Goal: Book appointment/travel/reservation

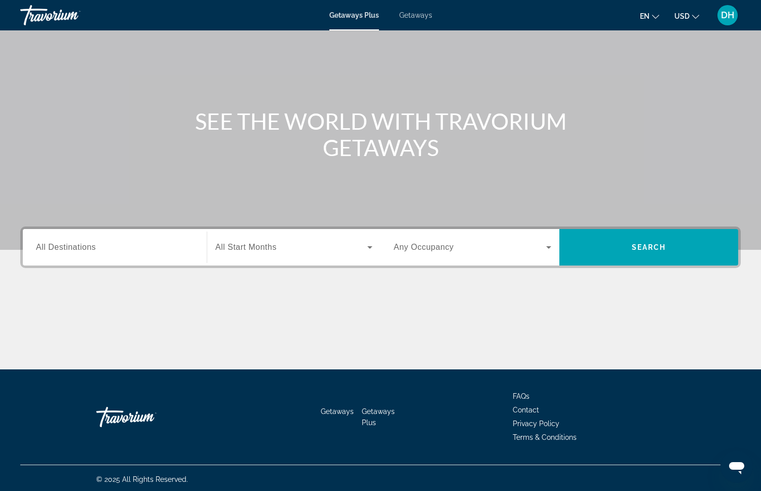
scroll to position [57, 0]
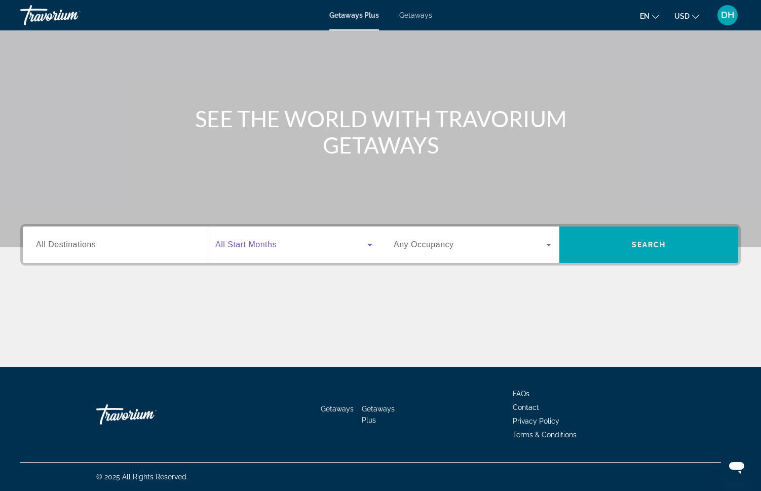
click at [364, 245] on icon "Search widget" at bounding box center [370, 245] width 12 height 12
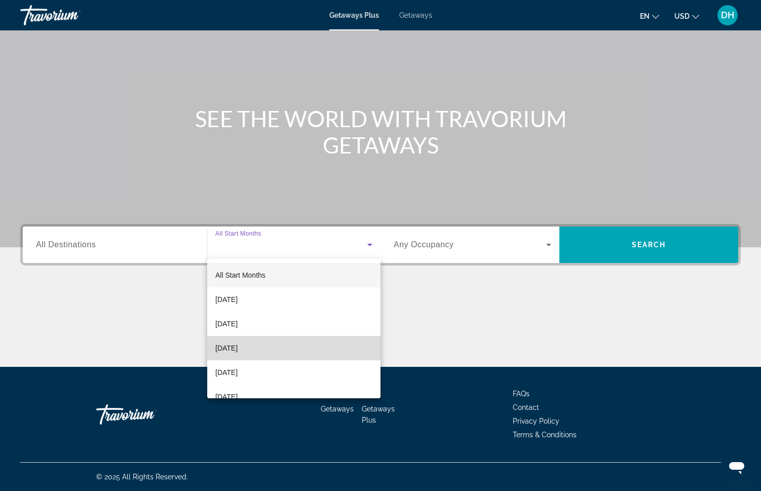
click at [235, 355] on mat-option "[DATE]" at bounding box center [293, 348] width 173 height 24
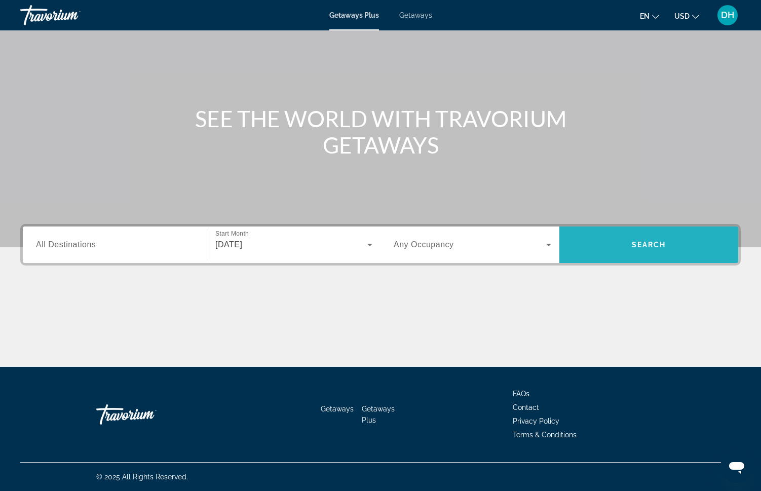
click at [606, 247] on span "Search widget" at bounding box center [648, 245] width 179 height 24
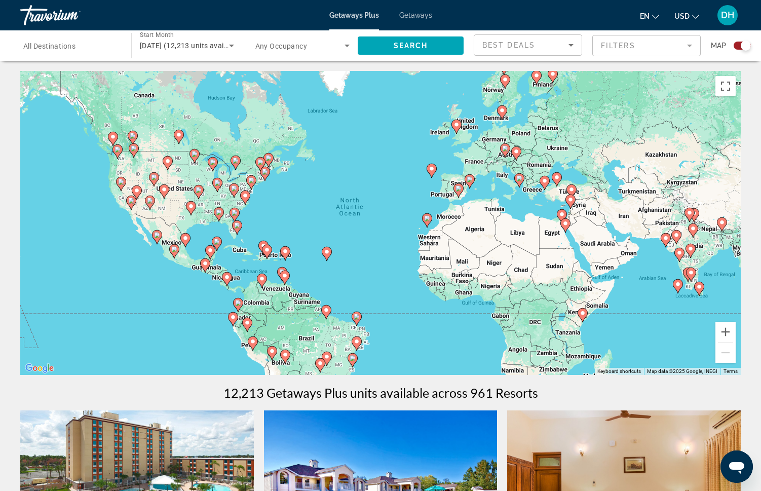
click at [275, 242] on div "To activate drag with keyboard, press Alt + Enter. Once in keyboard drag state,…" at bounding box center [380, 223] width 721 height 304
click at [265, 251] on image "Main content" at bounding box center [267, 250] width 6 height 6
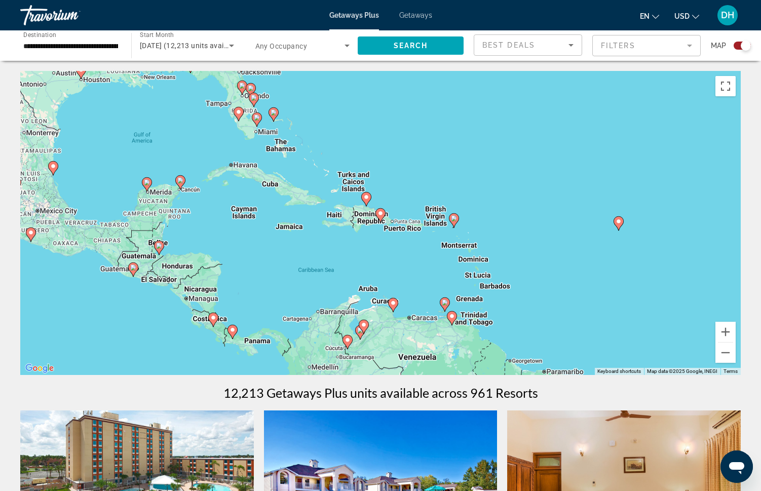
click at [213, 318] on image "Main content" at bounding box center [213, 318] width 6 height 6
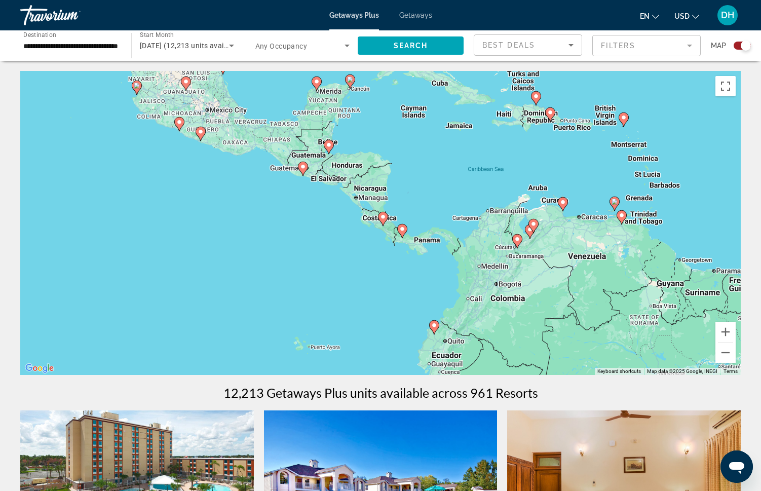
click at [383, 217] on image "Main content" at bounding box center [383, 217] width 6 height 6
type input "**********"
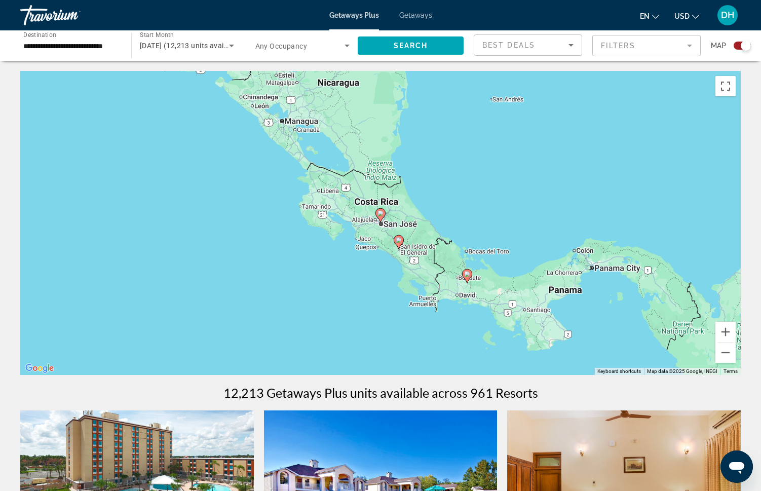
click at [383, 212] on image "Main content" at bounding box center [381, 213] width 6 height 6
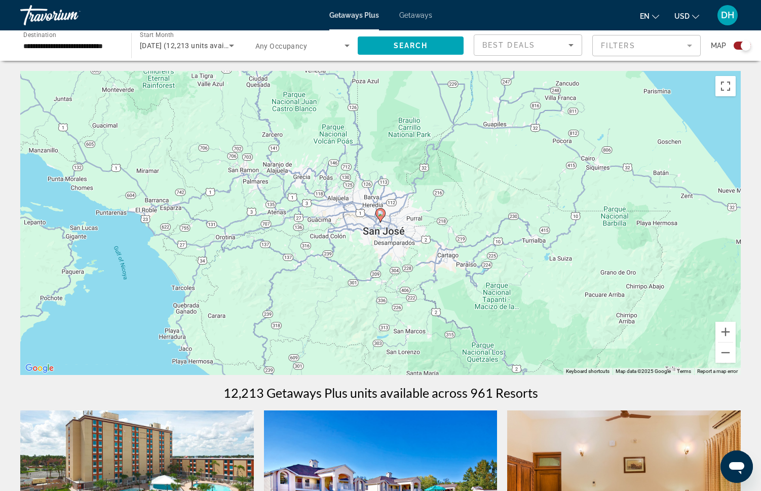
click at [383, 212] on image "Main content" at bounding box center [381, 213] width 6 height 6
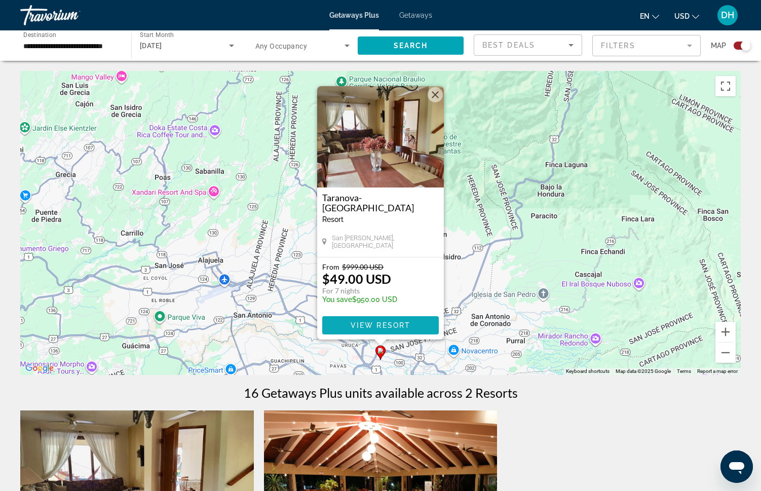
click at [369, 326] on span "View Resort" at bounding box center [381, 325] width 60 height 8
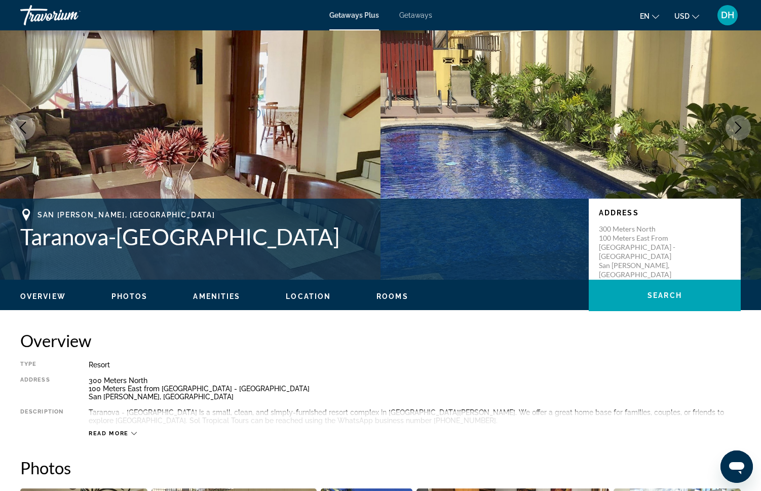
scroll to position [50, 0]
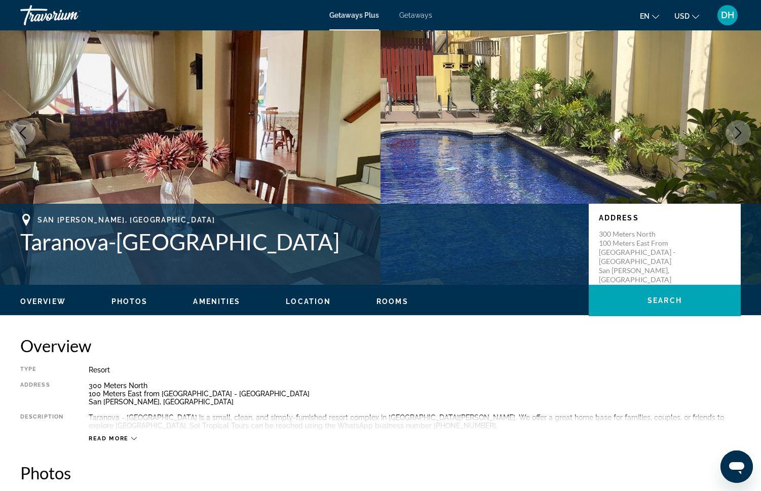
click at [131, 437] on icon "Main content" at bounding box center [134, 438] width 6 height 3
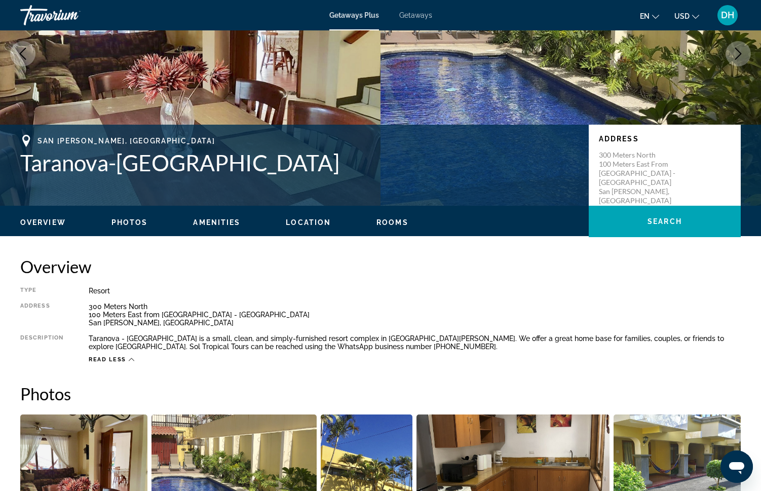
scroll to position [131, 0]
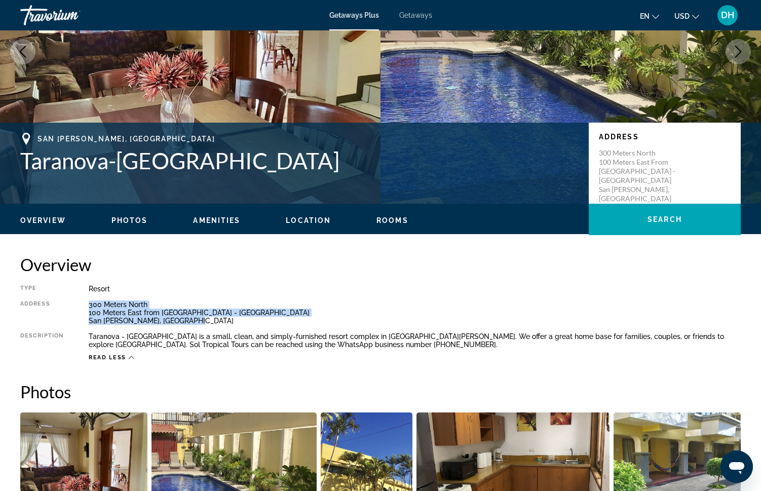
drag, startPoint x: 88, startPoint y: 302, endPoint x: 199, endPoint y: 321, distance: 113.1
click at [199, 321] on div "Type Resort All-Inclusive No All-Inclusive Address 300 Meters North 100 Meters …" at bounding box center [380, 323] width 721 height 77
copy div "300 Meters North 100 Meters East from [GEOGRAPHIC_DATA] - [GEOGRAPHIC_DATA] [GE…"
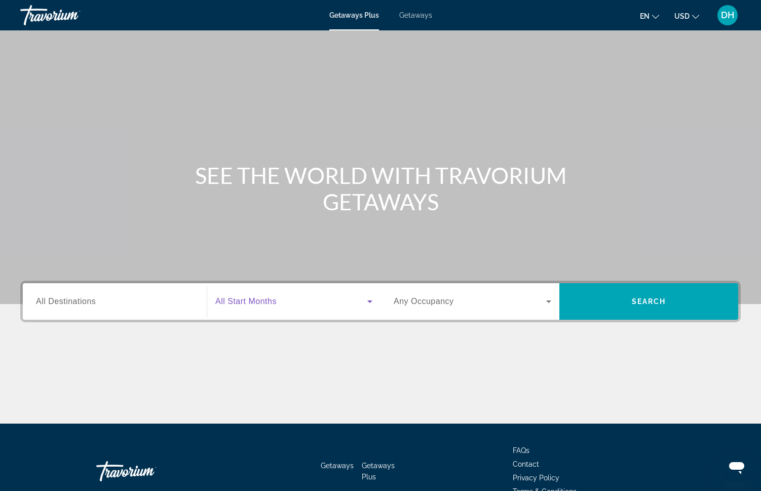
click at [317, 304] on span "Search widget" at bounding box center [291, 301] width 152 height 12
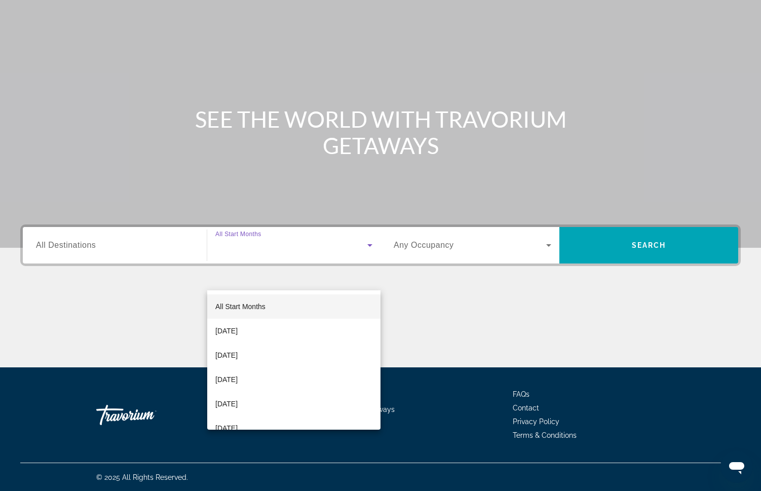
scroll to position [57, 0]
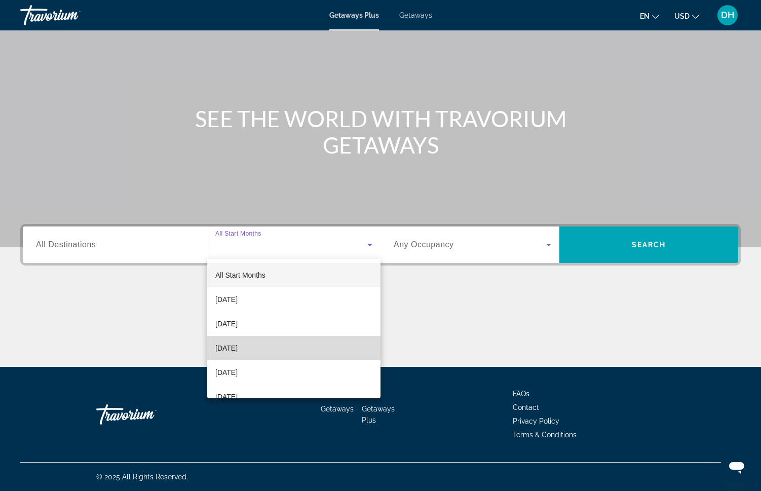
click at [277, 342] on mat-option "[DATE]" at bounding box center [293, 348] width 173 height 24
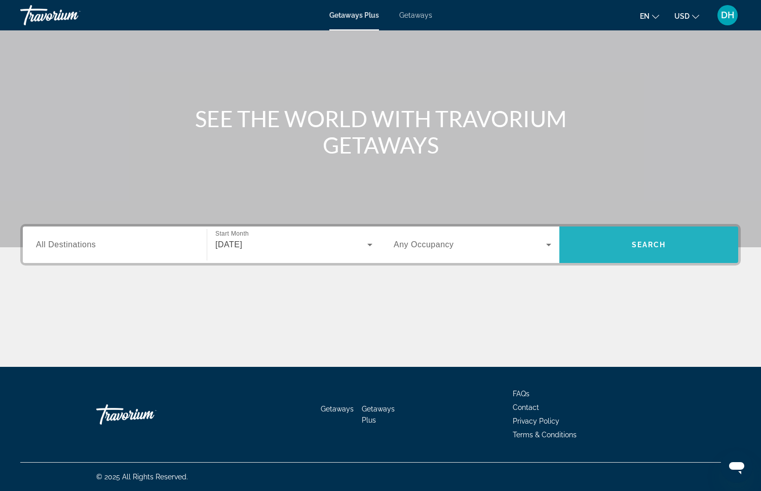
click at [624, 247] on span "Search widget" at bounding box center [648, 245] width 179 height 24
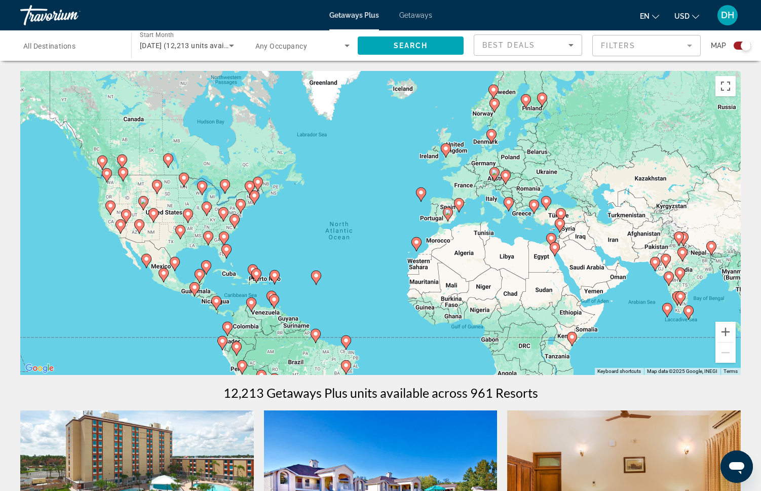
drag, startPoint x: 40, startPoint y: 201, endPoint x: 30, endPoint y: 225, distance: 25.7
click at [30, 225] on div "To activate drag with keyboard, press Alt + Enter. Once in keyboard drag state,…" at bounding box center [380, 223] width 721 height 304
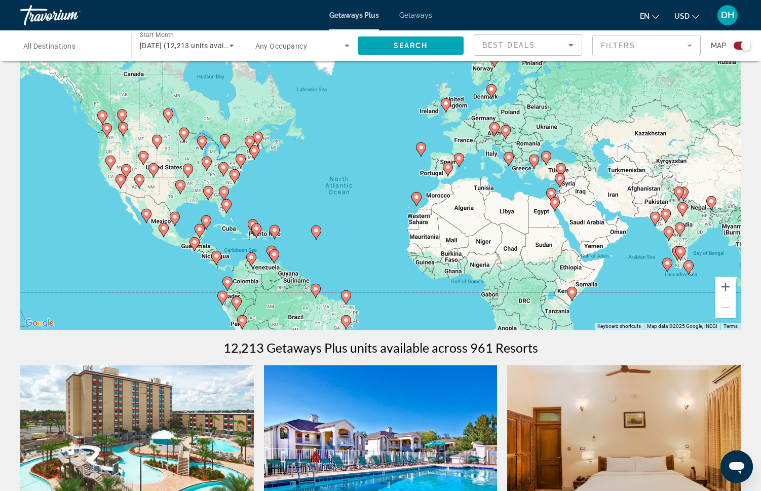
scroll to position [43, 0]
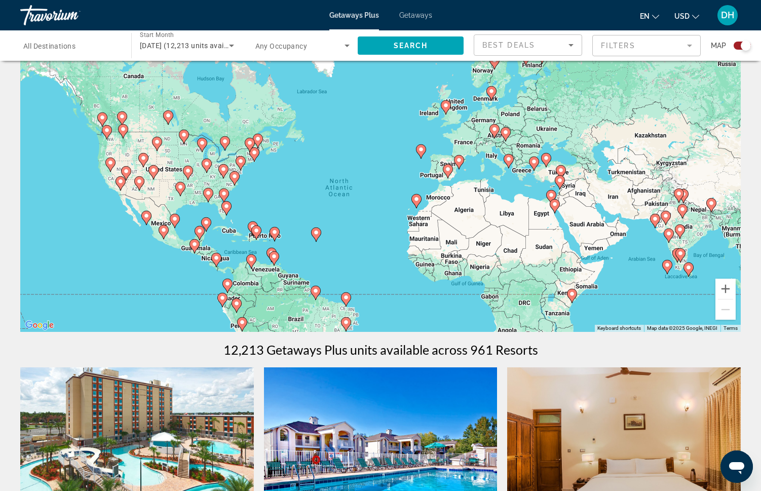
click at [153, 253] on div "To activate drag with keyboard, press Alt + Enter. Once in keyboard drag state,…" at bounding box center [380, 180] width 721 height 304
click at [258, 232] on image "Main content" at bounding box center [256, 231] width 6 height 6
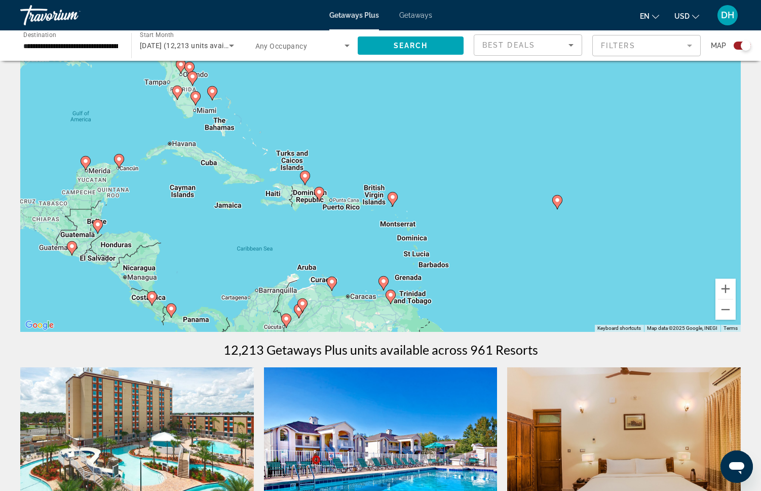
drag, startPoint x: 371, startPoint y: 202, endPoint x: 309, endPoint y: 224, distance: 66.0
click at [309, 224] on div "To activate drag with keyboard, press Alt + Enter. Once in keyboard drag state,…" at bounding box center [380, 180] width 721 height 304
click at [391, 196] on image "Main content" at bounding box center [393, 197] width 6 height 6
type input "**********"
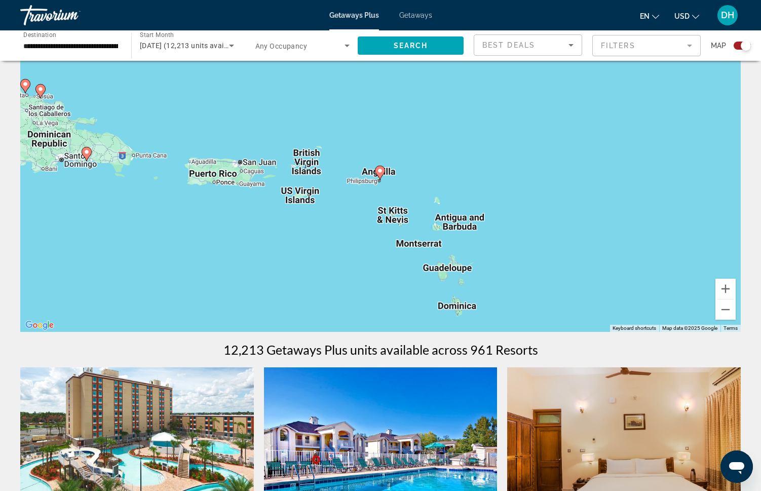
click at [376, 170] on icon "Main content" at bounding box center [379, 172] width 9 height 13
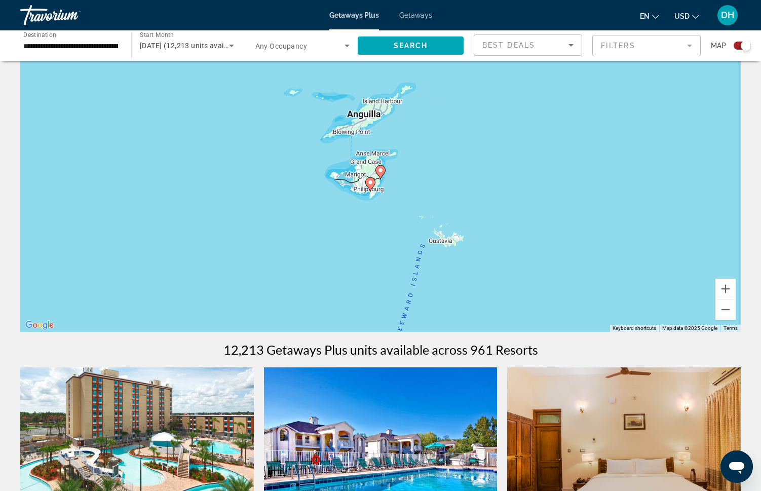
click at [368, 184] on image "Main content" at bounding box center [370, 182] width 6 height 6
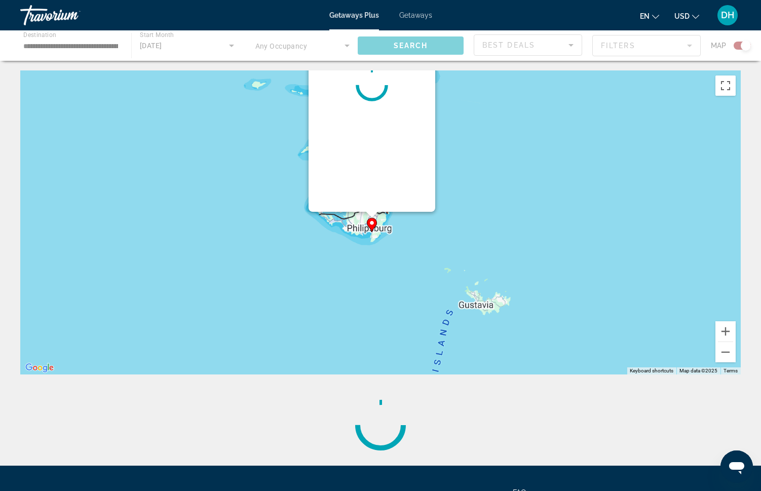
scroll to position [0, 0]
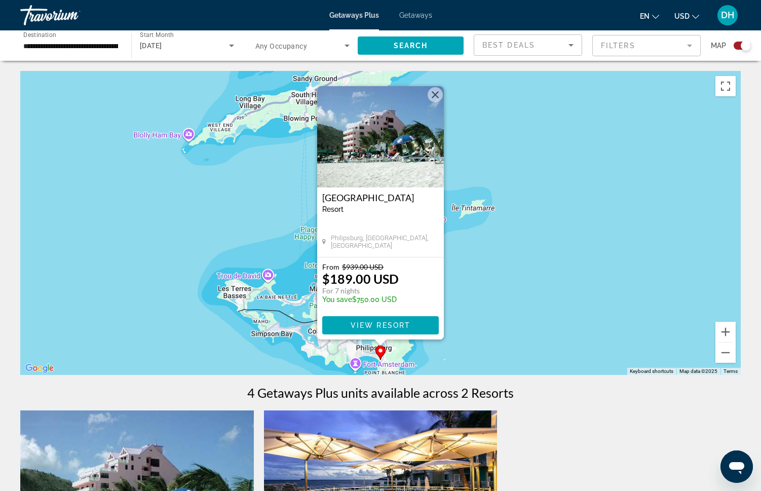
click at [437, 92] on button "Close" at bounding box center [435, 94] width 15 height 15
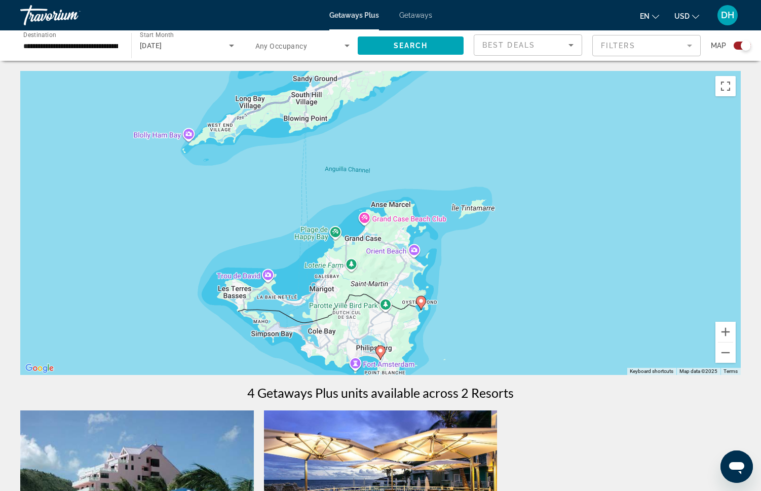
click at [423, 301] on image "Main content" at bounding box center [421, 301] width 6 height 6
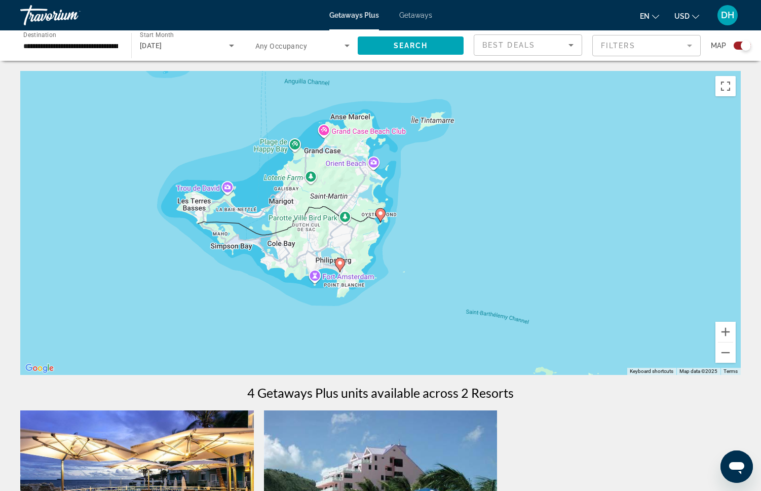
click at [381, 214] on image "Main content" at bounding box center [381, 213] width 6 height 6
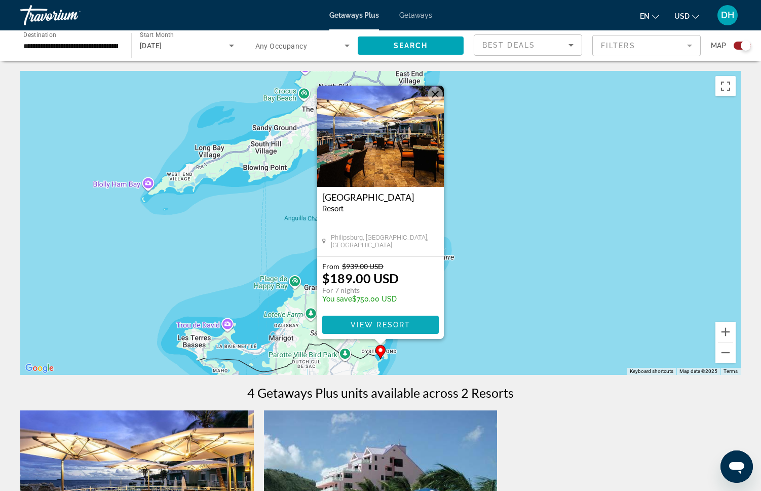
click at [359, 323] on span "View Resort" at bounding box center [381, 325] width 60 height 8
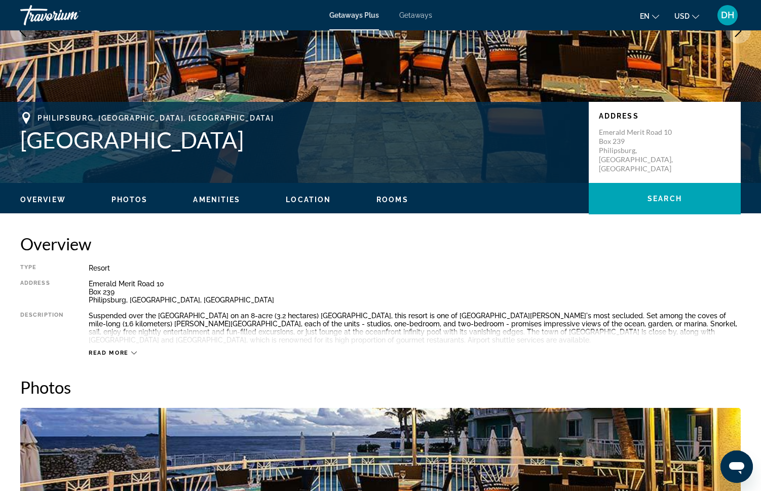
scroll to position [149, 0]
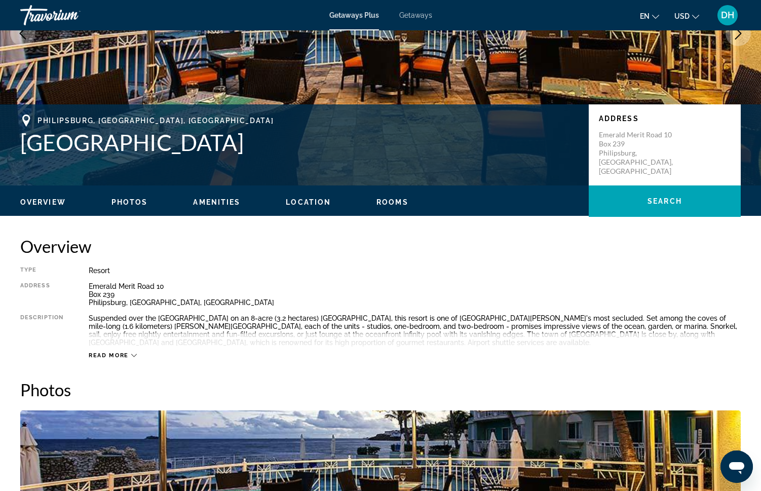
click at [129, 355] on div "Read more" at bounding box center [113, 355] width 48 height 7
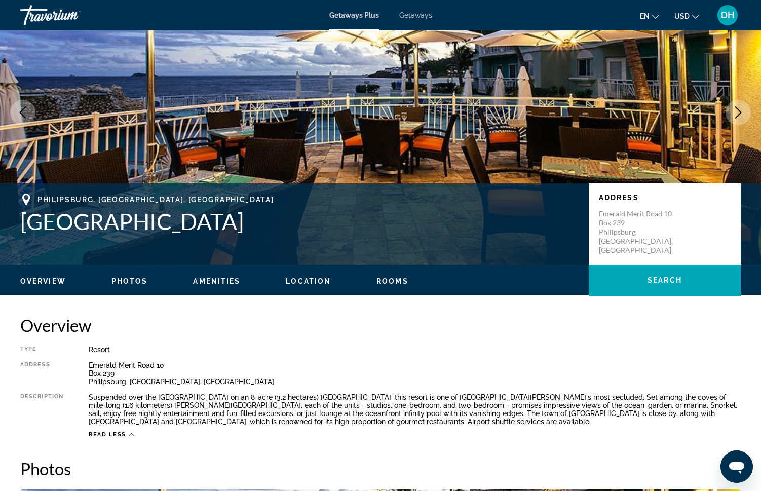
scroll to position [0, 0]
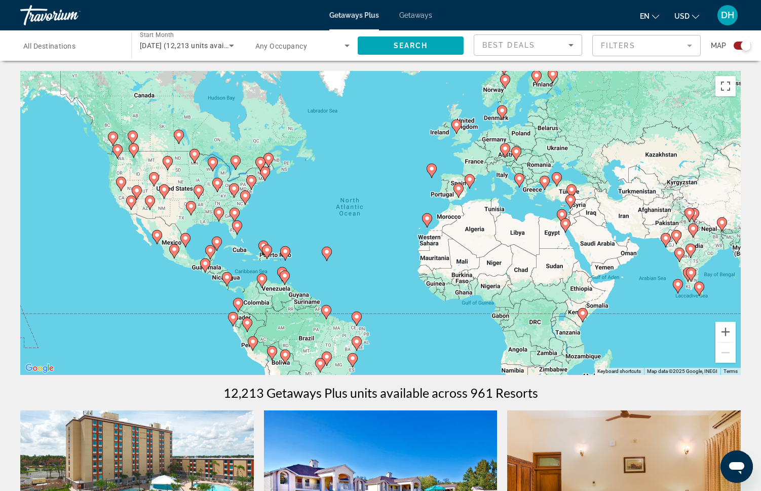
click at [286, 254] on image "Main content" at bounding box center [285, 251] width 6 height 6
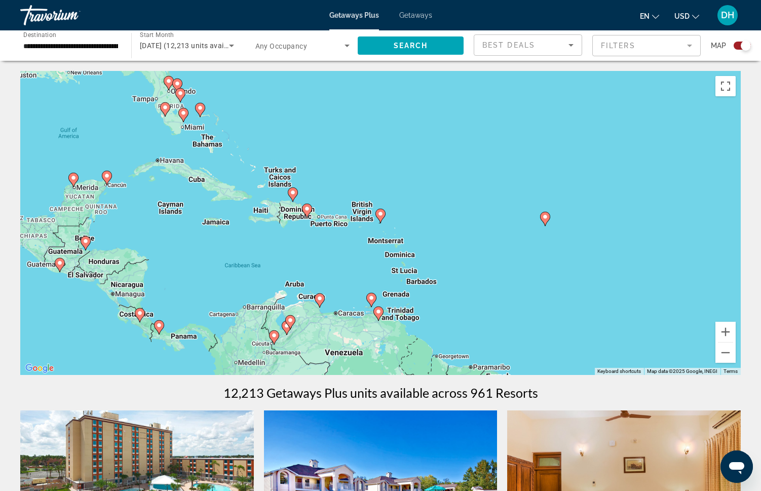
click at [105, 177] on image "Main content" at bounding box center [107, 176] width 6 height 6
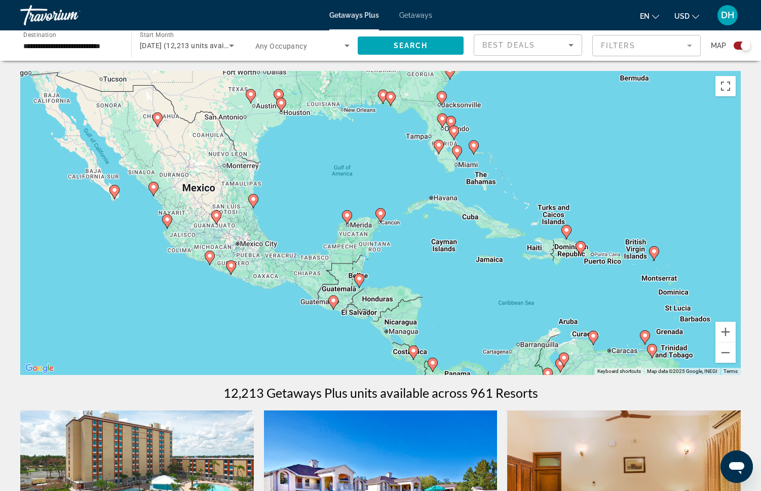
click at [380, 213] on image "Main content" at bounding box center [381, 213] width 6 height 6
type input "**********"
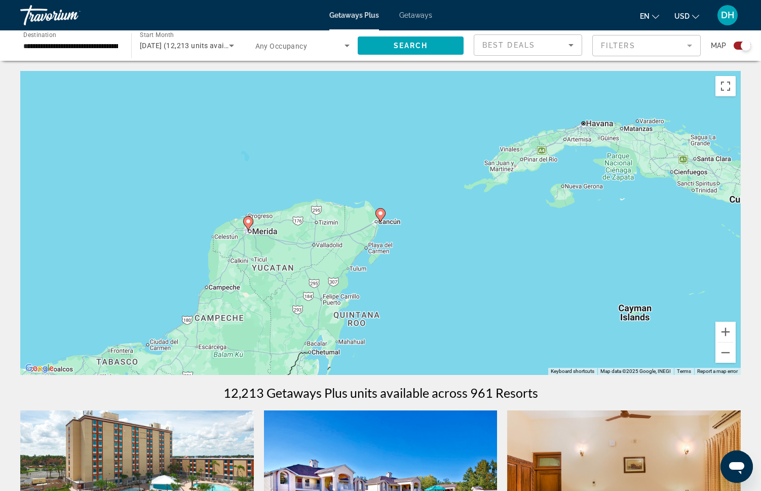
click at [380, 213] on image "Main content" at bounding box center [381, 213] width 6 height 6
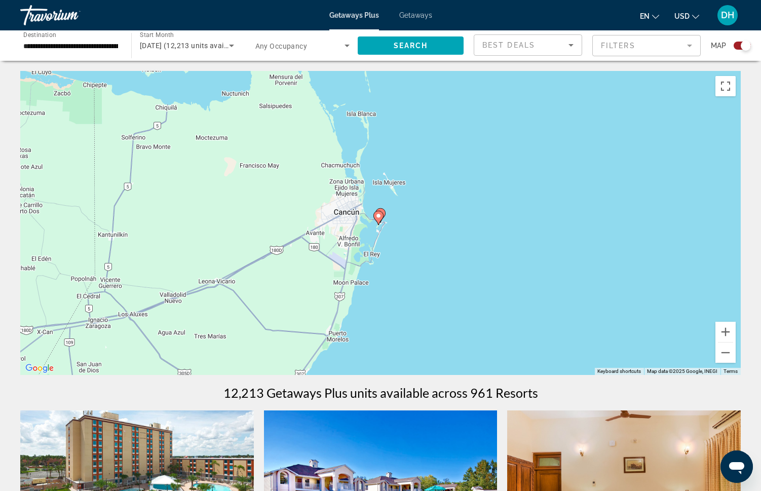
click at [379, 217] on image "Main content" at bounding box center [378, 216] width 6 height 6
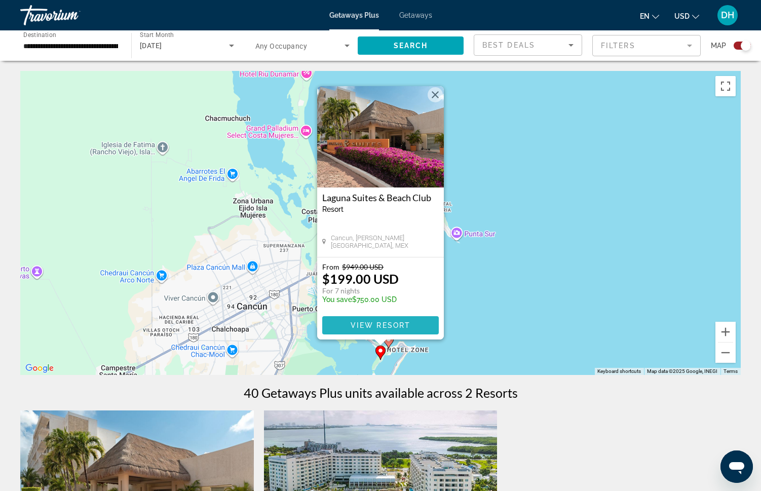
click at [368, 323] on span "View Resort" at bounding box center [381, 325] width 60 height 8
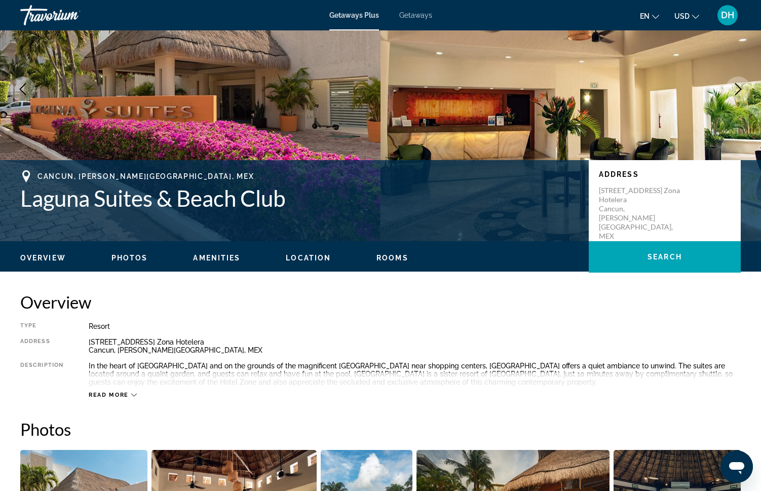
scroll to position [107, 0]
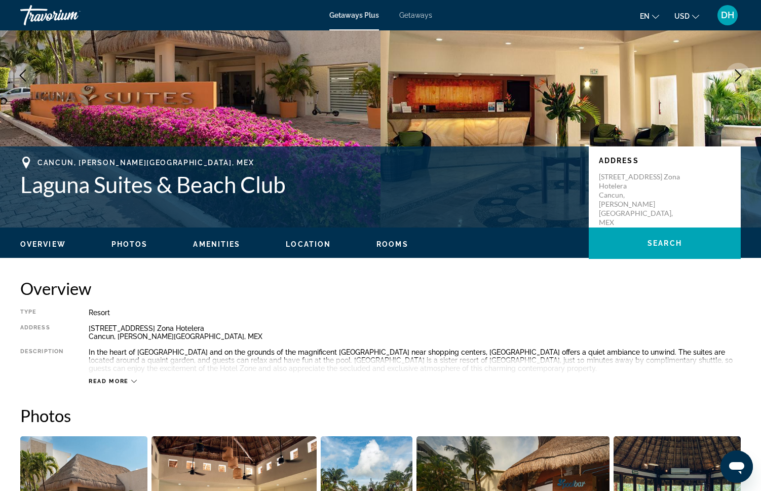
click at [387, 243] on span "Rooms" at bounding box center [392, 244] width 32 height 8
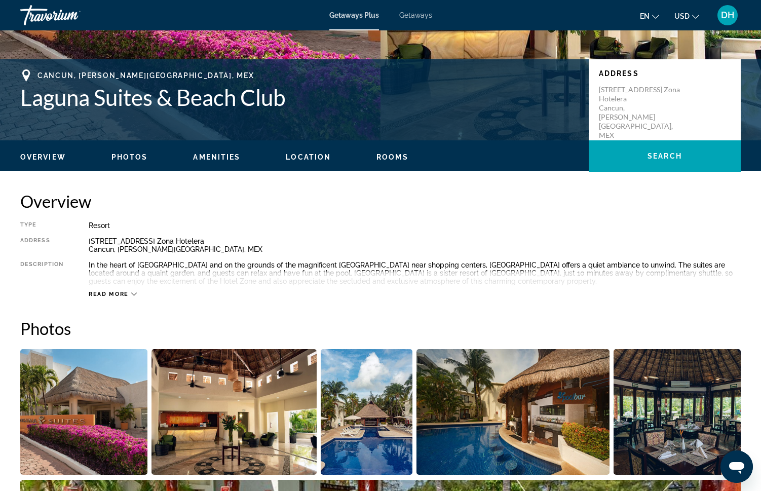
scroll to position [0, 0]
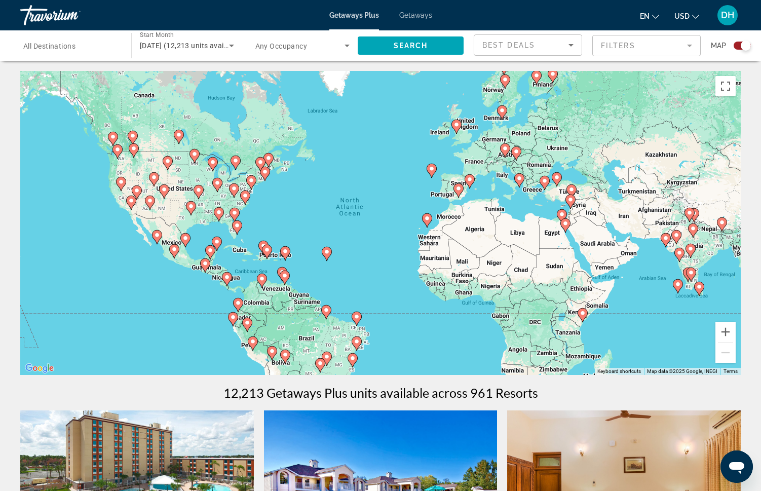
click at [288, 248] on icon "Main content" at bounding box center [285, 253] width 9 height 13
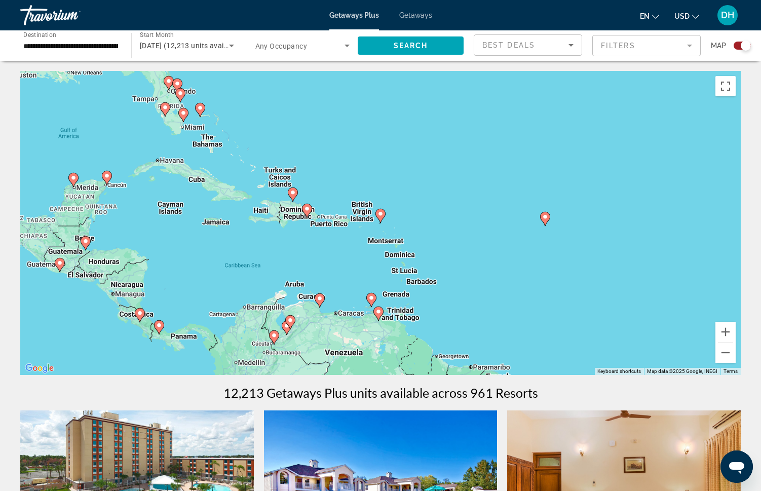
click at [380, 219] on icon "Main content" at bounding box center [380, 215] width 9 height 13
type input "**********"
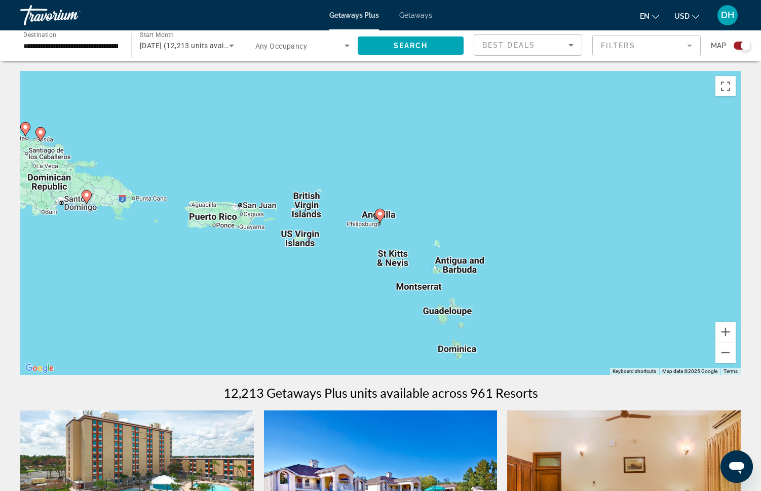
click at [379, 215] on image "Main content" at bounding box center [380, 214] width 6 height 6
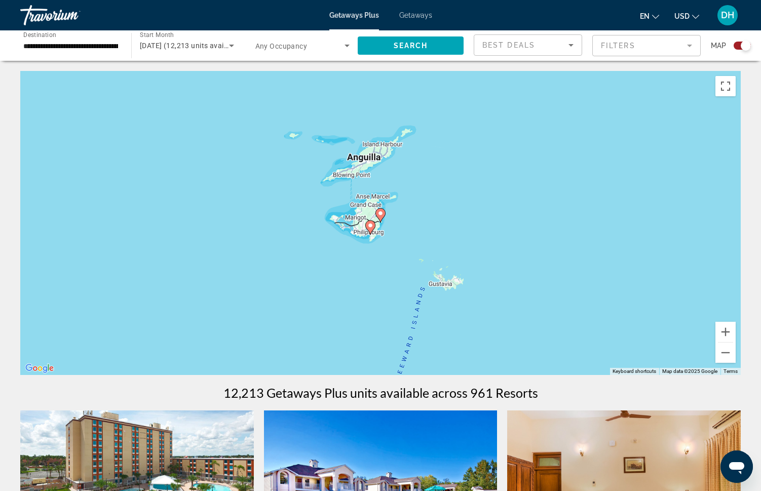
click at [379, 216] on icon "Main content" at bounding box center [380, 215] width 9 height 13
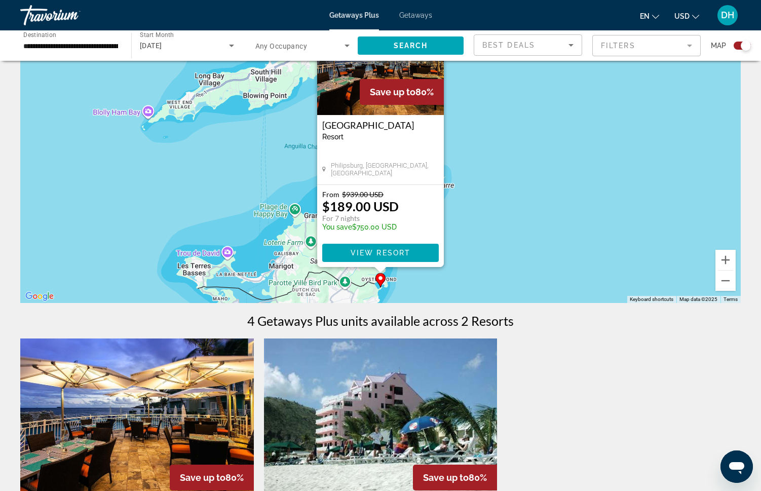
scroll to position [87, 0]
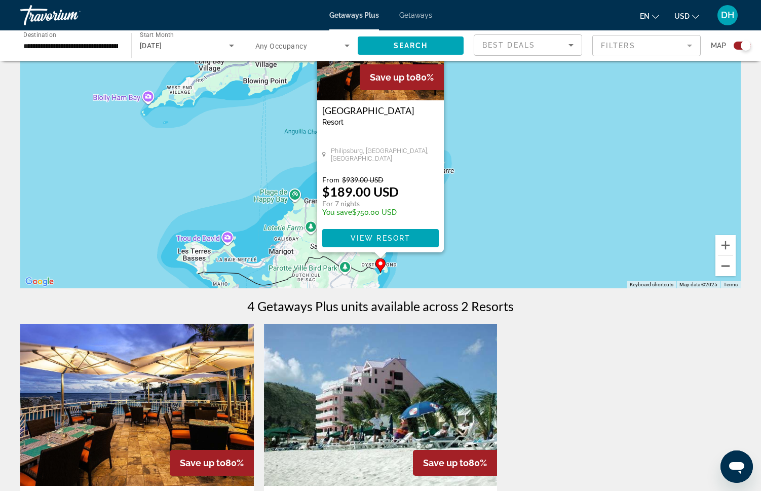
click at [724, 271] on button "Zoom out" at bounding box center [725, 266] width 20 height 20
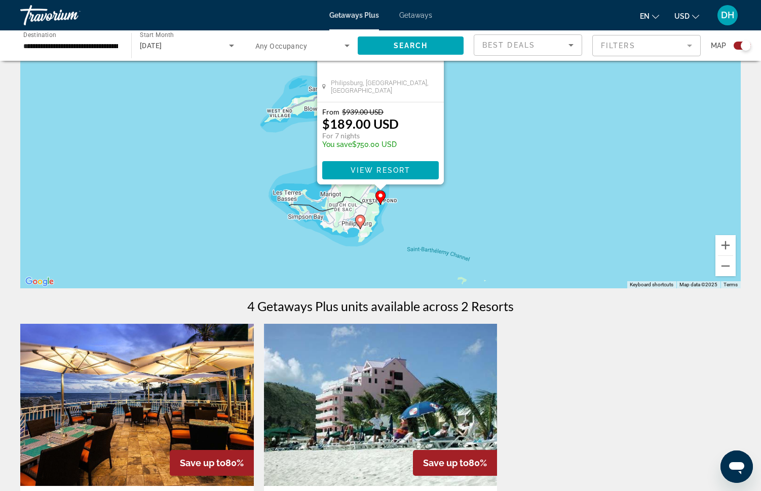
click at [362, 221] on image "Main content" at bounding box center [360, 220] width 6 height 6
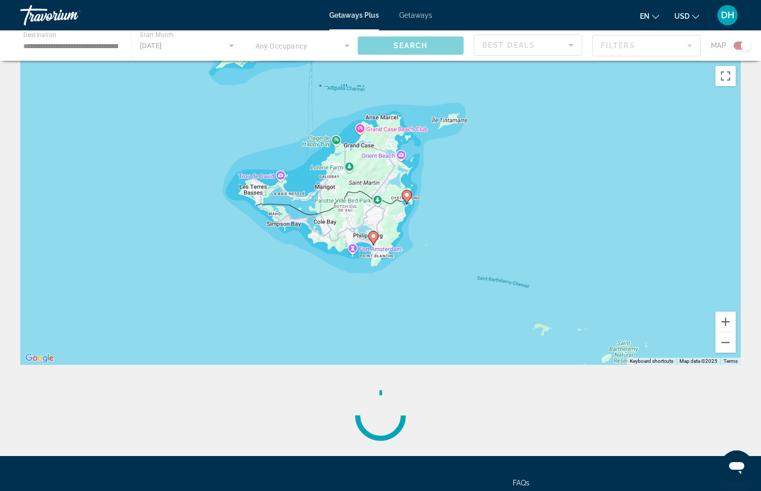
scroll to position [0, 0]
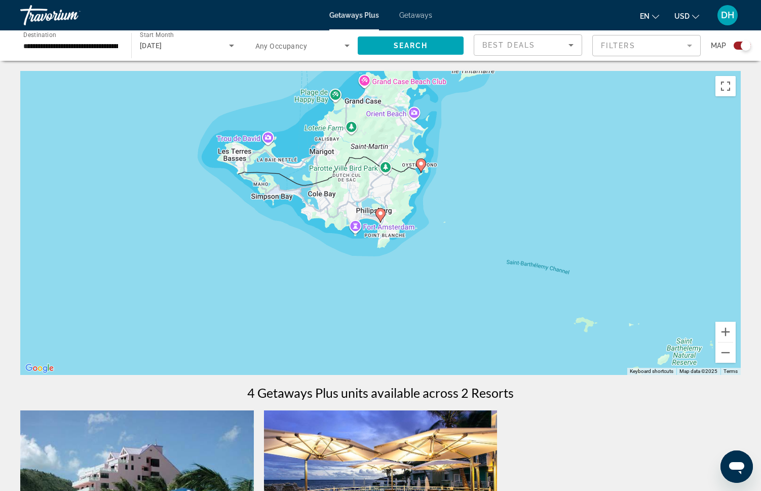
click at [382, 214] on image "Main content" at bounding box center [381, 213] width 6 height 6
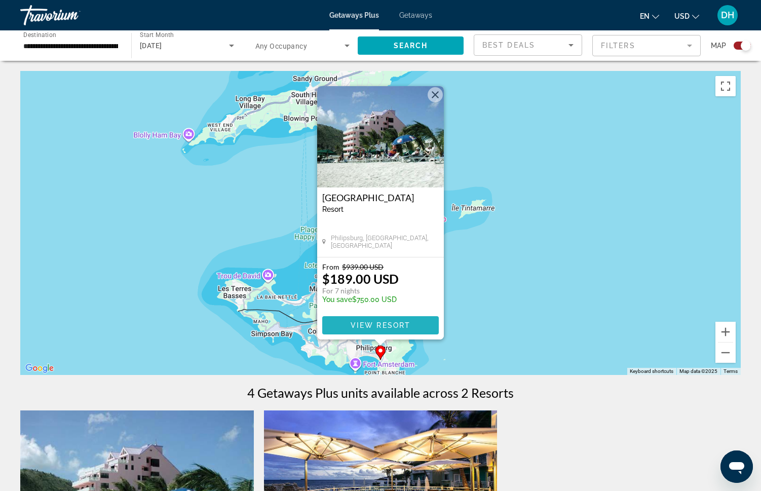
click at [373, 320] on span "Main content" at bounding box center [380, 325] width 117 height 24
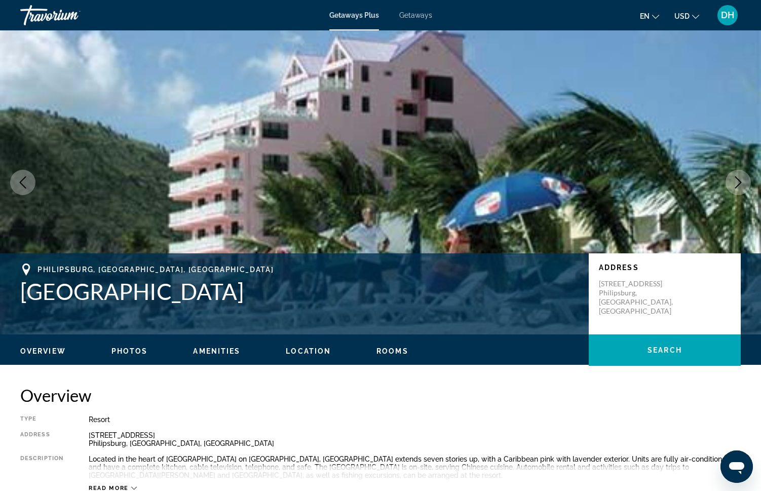
click at [391, 349] on span "Rooms" at bounding box center [392, 351] width 32 height 8
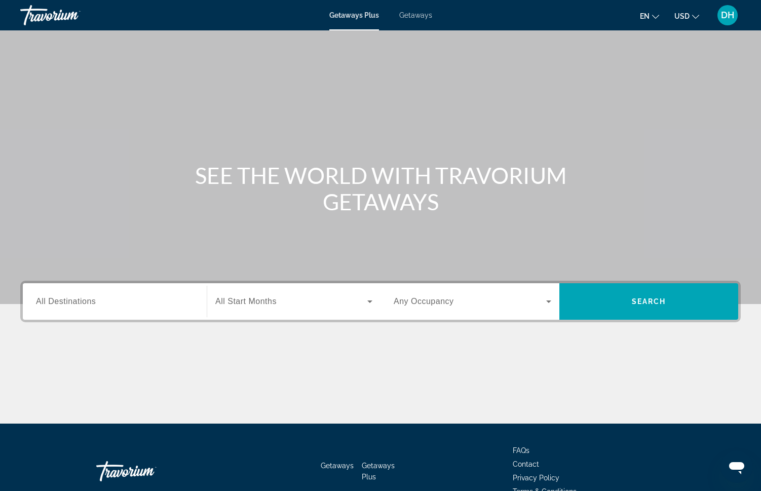
click at [283, 297] on span "Search widget" at bounding box center [291, 301] width 152 height 12
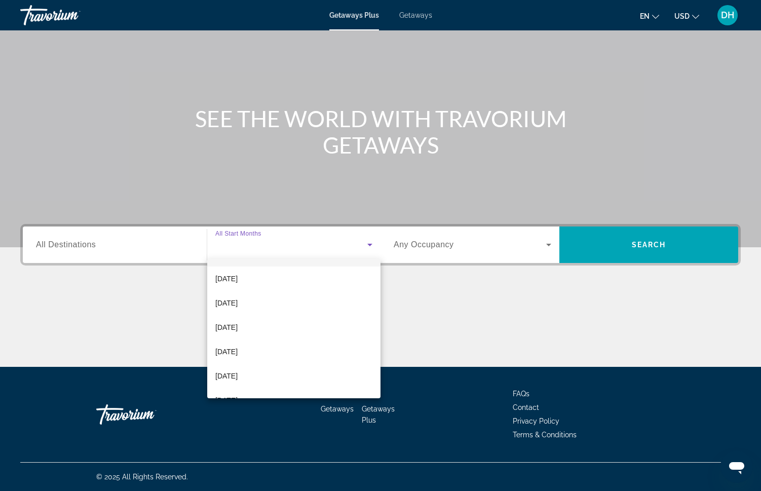
scroll to position [74, 0]
click at [238, 352] on span "[DATE]" at bounding box center [226, 347] width 22 height 12
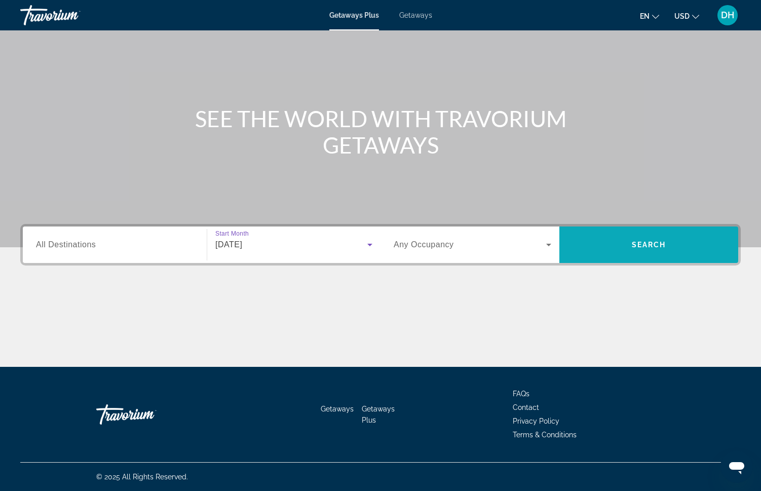
click at [593, 242] on span "Search widget" at bounding box center [648, 245] width 179 height 24
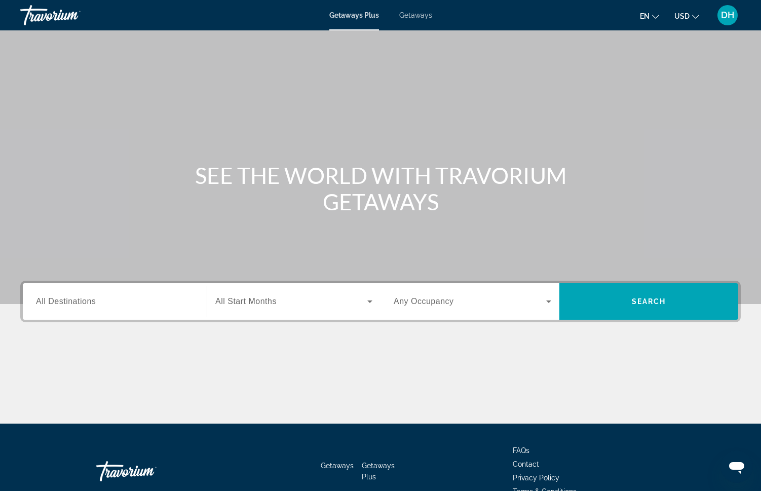
click at [289, 294] on div "Search widget" at bounding box center [293, 301] width 157 height 28
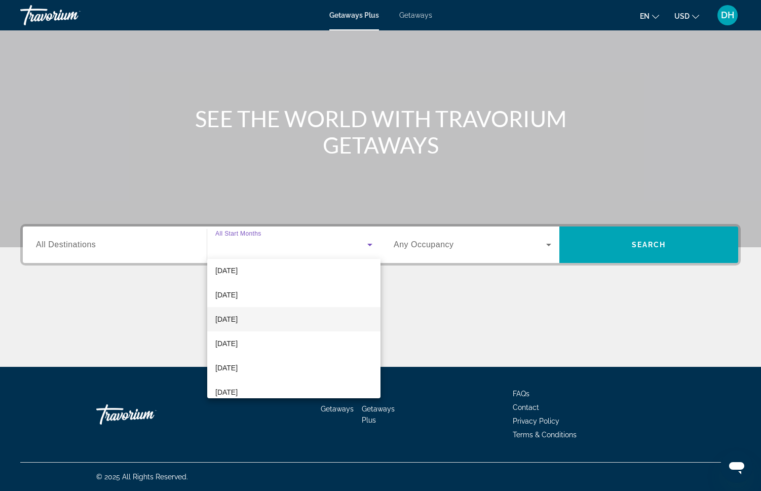
scroll to position [55, 0]
click at [230, 365] on span "[DATE]" at bounding box center [226, 366] width 22 height 12
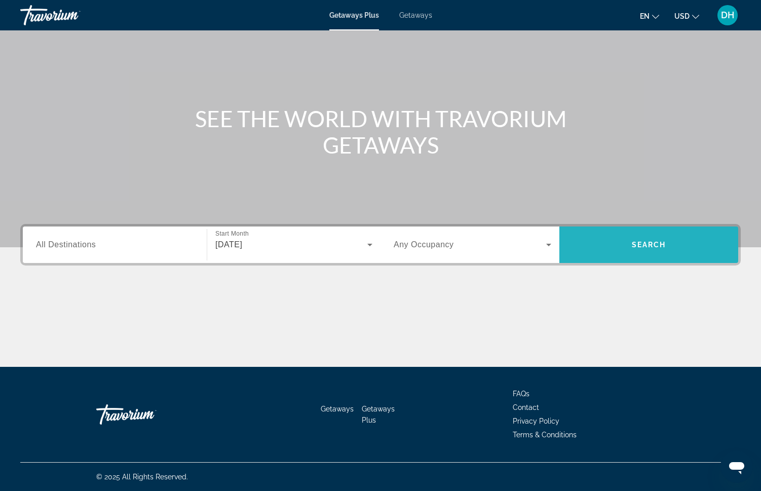
click at [586, 241] on span "Search widget" at bounding box center [648, 245] width 179 height 24
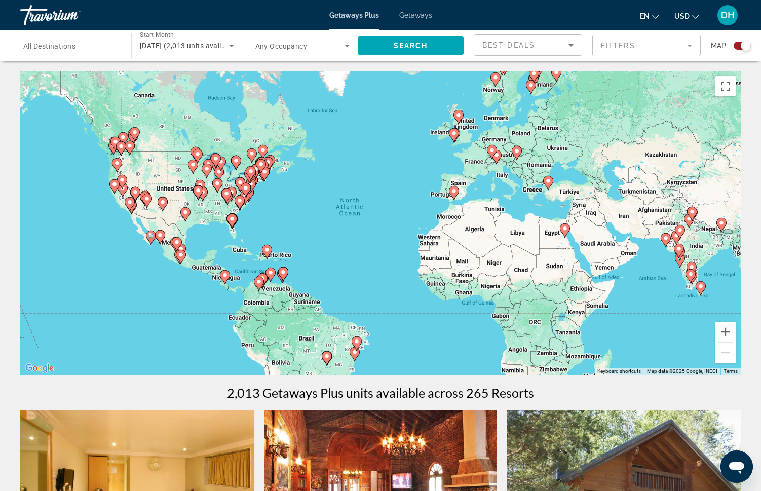
click at [209, 222] on div "To activate drag with keyboard, press Alt + Enter. Once in keyboard drag state,…" at bounding box center [380, 223] width 721 height 304
click at [266, 253] on icon "Main content" at bounding box center [266, 251] width 9 height 13
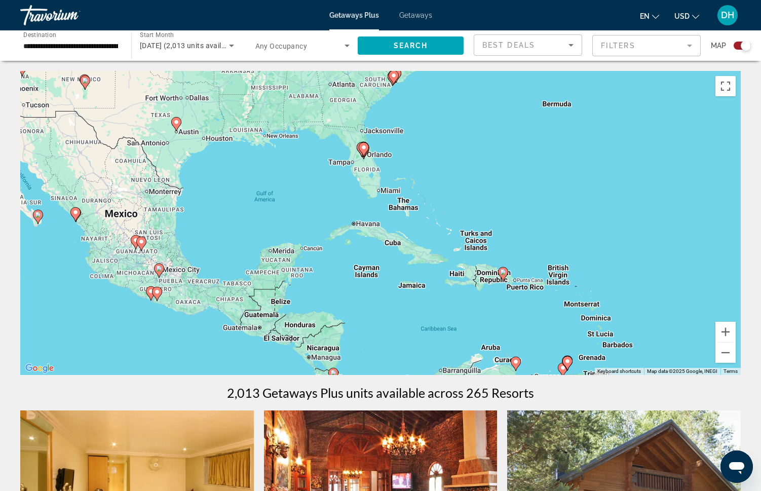
drag, startPoint x: 182, startPoint y: 150, endPoint x: 308, endPoint y: 209, distance: 138.9
click at [308, 209] on div "To activate drag with keyboard, press Alt + Enter. Once in keyboard drag state,…" at bounding box center [380, 223] width 721 height 304
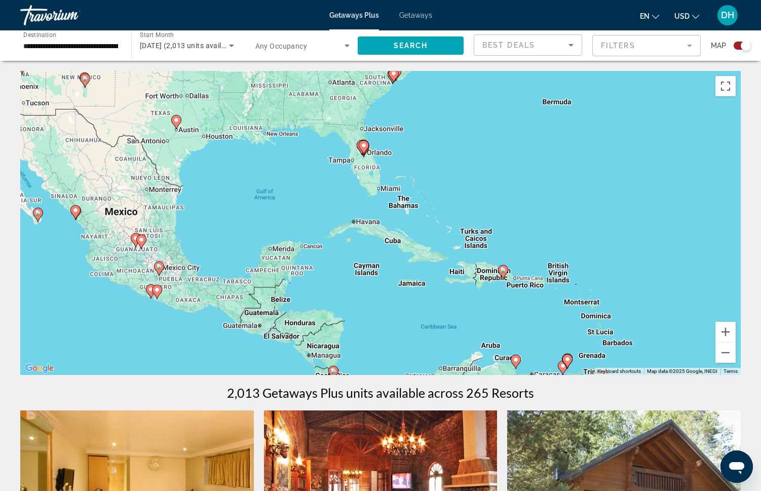
click at [159, 289] on image "Main content" at bounding box center [157, 290] width 6 height 6
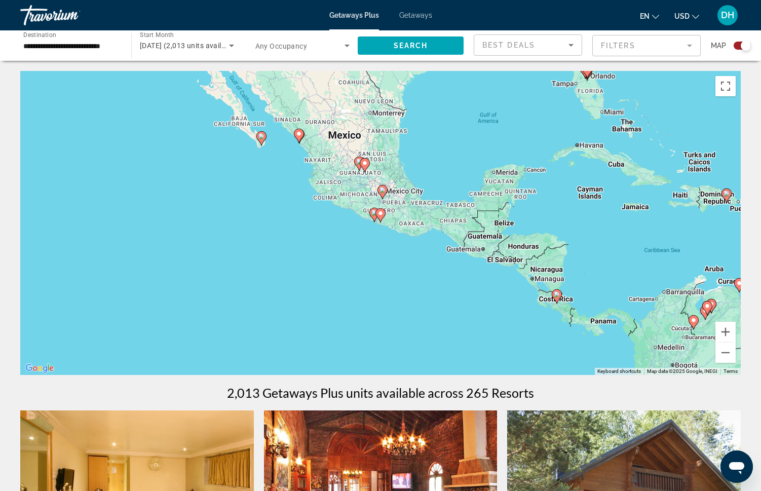
click at [376, 215] on icon "Main content" at bounding box center [380, 215] width 9 height 13
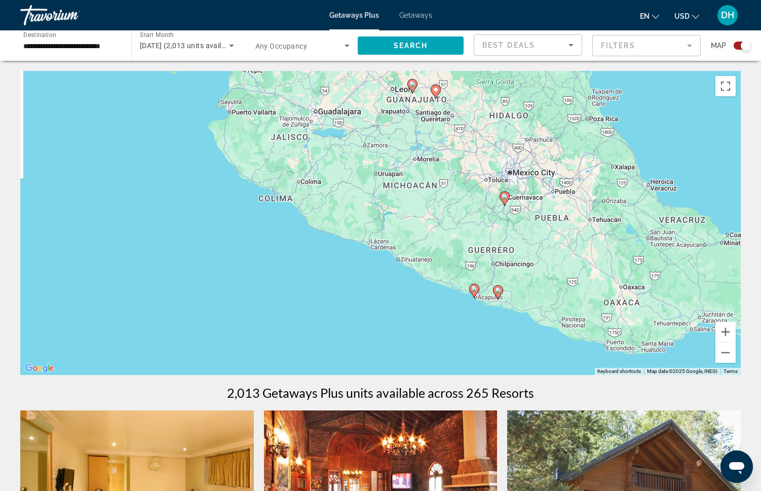
drag, startPoint x: 289, startPoint y: 216, endPoint x: 409, endPoint y: 293, distance: 142.0
click at [409, 293] on div "To activate drag with keyboard, press Alt + Enter. Once in keyboard drag state,…" at bounding box center [380, 223] width 721 height 304
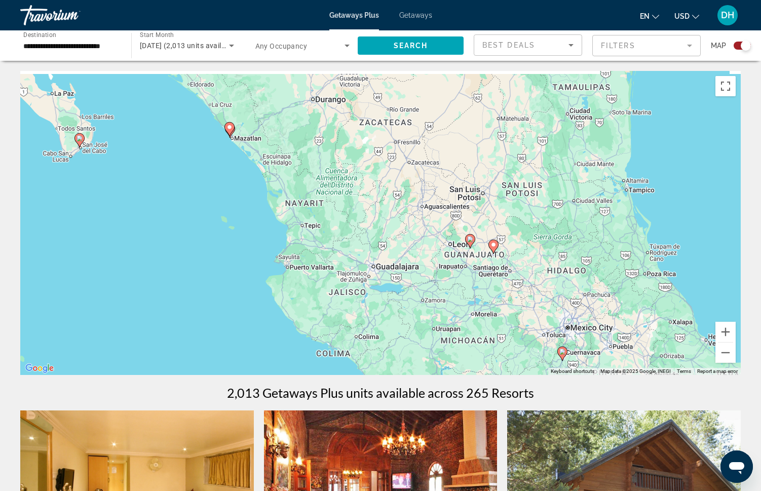
drag, startPoint x: 375, startPoint y: 155, endPoint x: 434, endPoint y: 312, distance: 168.2
click at [434, 312] on div "To activate drag with keyboard, press Alt + Enter. Once in keyboard drag state,…" at bounding box center [380, 223] width 721 height 304
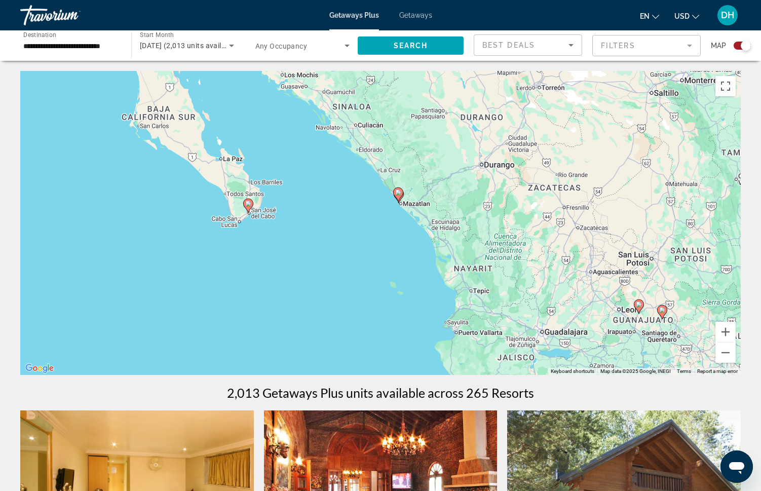
drag, startPoint x: 170, startPoint y: 187, endPoint x: 339, endPoint y: 252, distance: 181.2
click at [339, 252] on div "To activate drag with keyboard, press Alt + Enter. Once in keyboard drag state,…" at bounding box center [380, 223] width 721 height 304
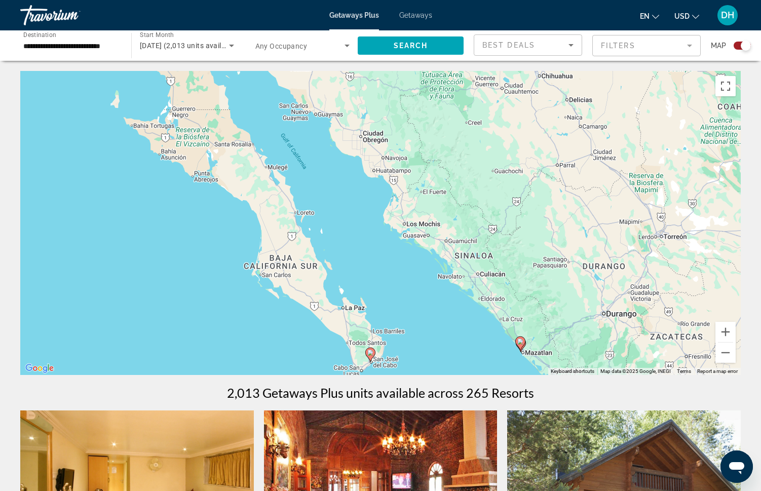
drag, startPoint x: 175, startPoint y: 103, endPoint x: 298, endPoint y: 256, distance: 196.7
click at [298, 256] on div "To activate drag with keyboard, press Alt + Enter. Once in keyboard drag state,…" at bounding box center [380, 223] width 721 height 304
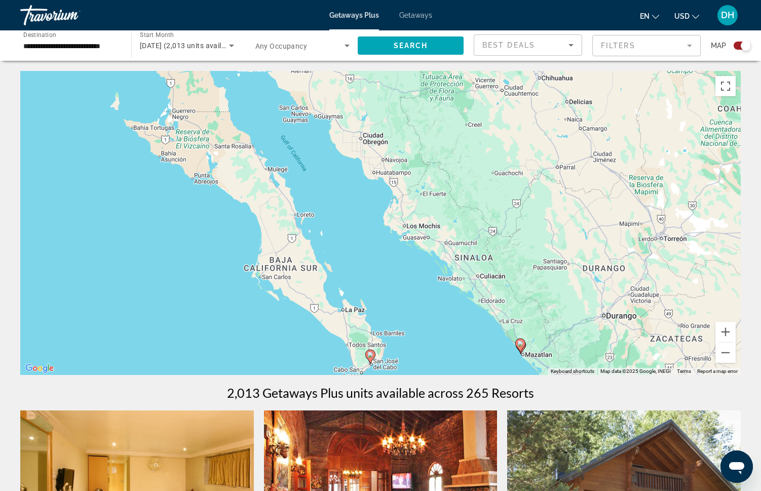
click at [374, 354] on icon "Main content" at bounding box center [370, 356] width 9 height 13
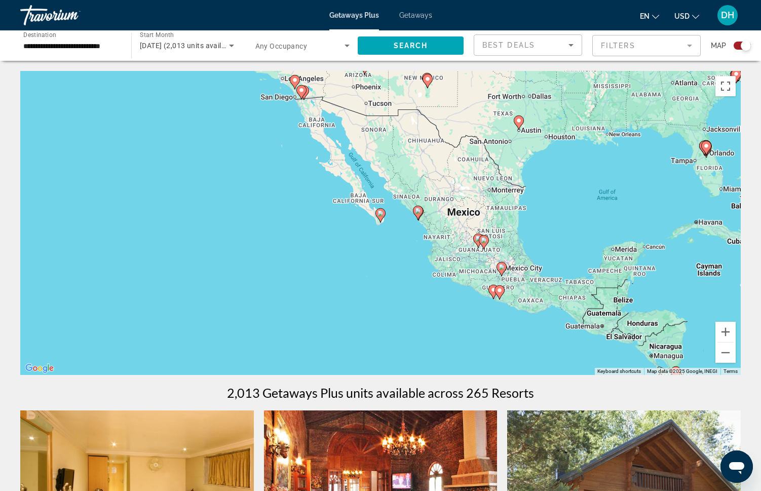
click at [381, 213] on image "Main content" at bounding box center [381, 213] width 6 height 6
type input "**********"
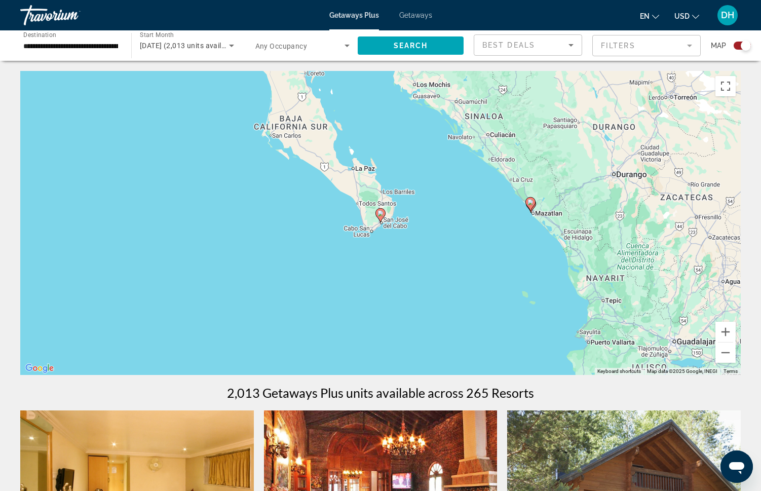
click at [381, 213] on image "Main content" at bounding box center [381, 213] width 6 height 6
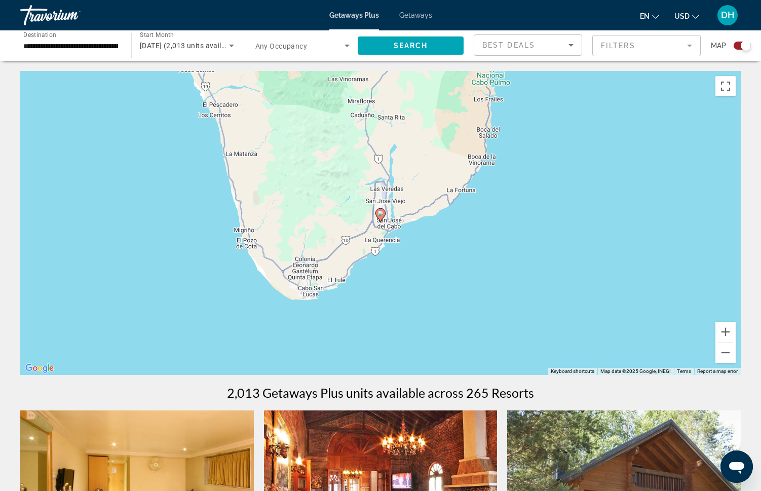
click at [381, 213] on image "Main content" at bounding box center [381, 213] width 6 height 6
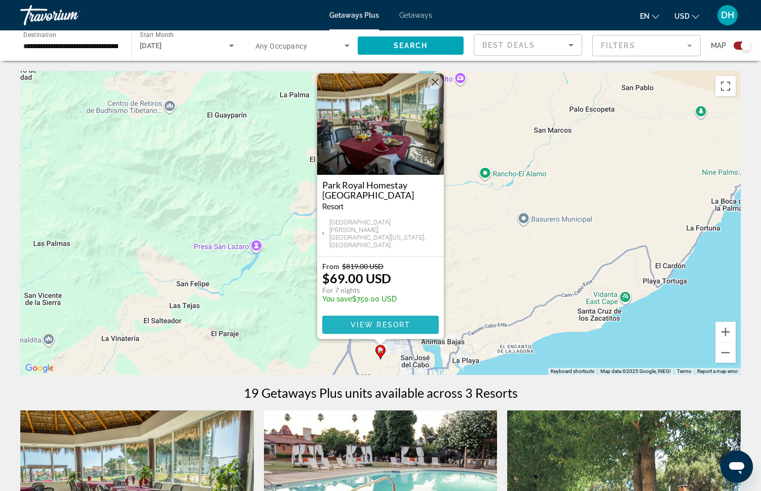
click at [359, 327] on span "View Resort" at bounding box center [381, 325] width 60 height 8
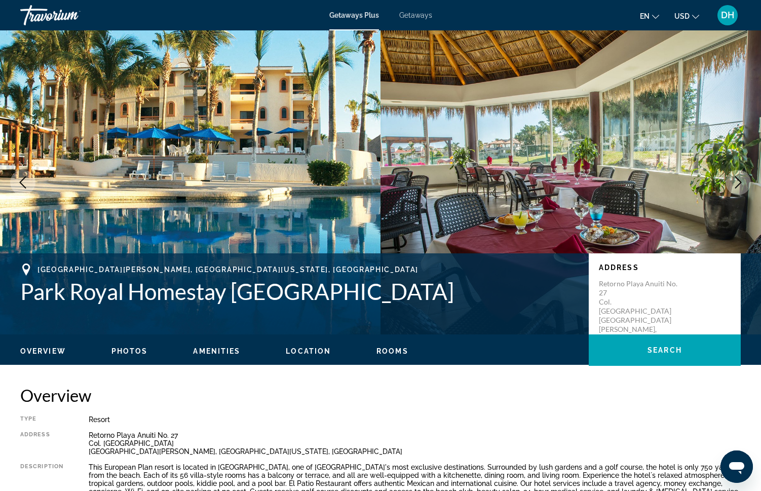
click at [727, 14] on span "DH" at bounding box center [727, 15] width 13 height 10
